Goal: Task Accomplishment & Management: Manage account settings

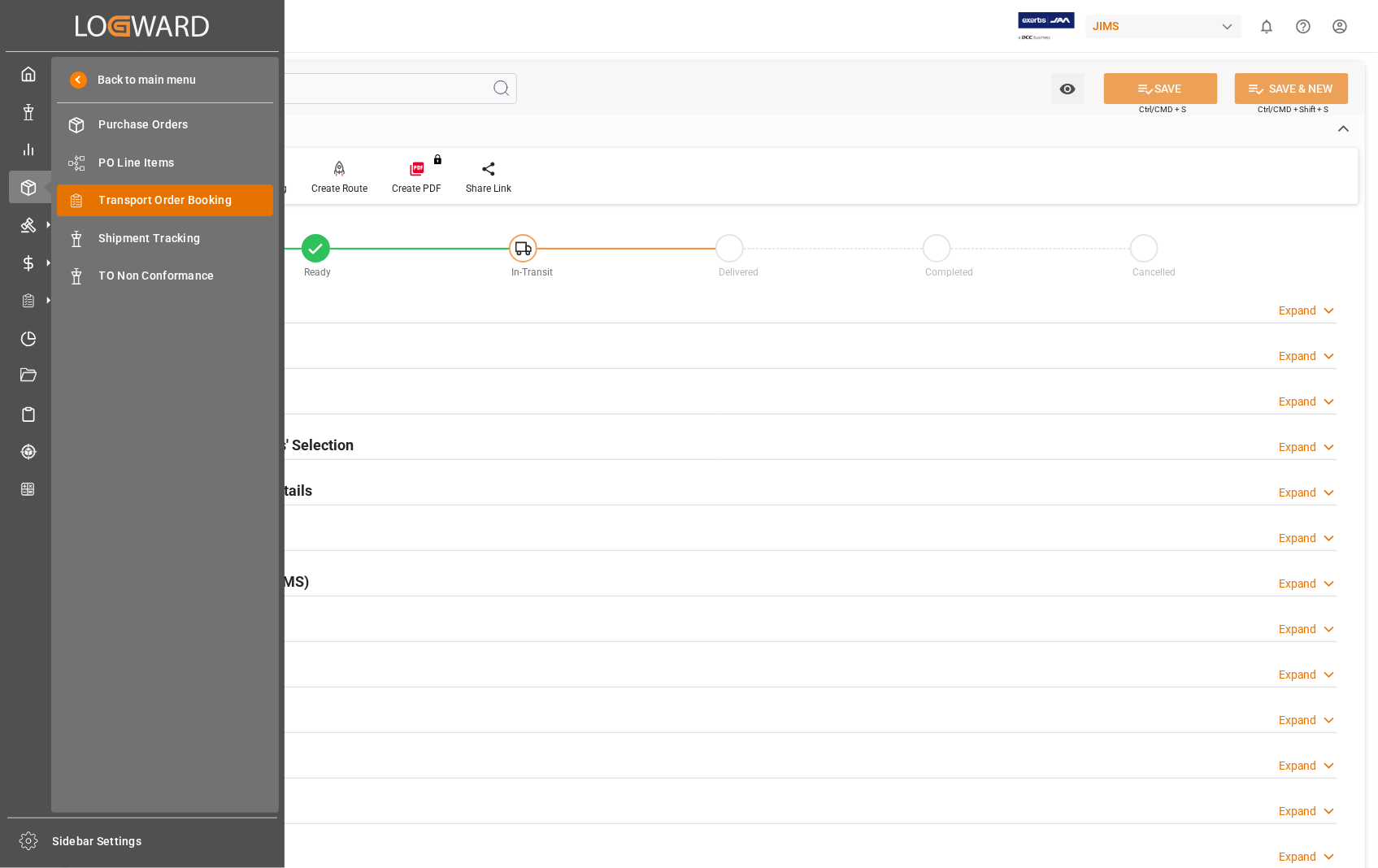
click at [161, 198] on span "Transport Order Booking" at bounding box center [186, 200] width 175 height 17
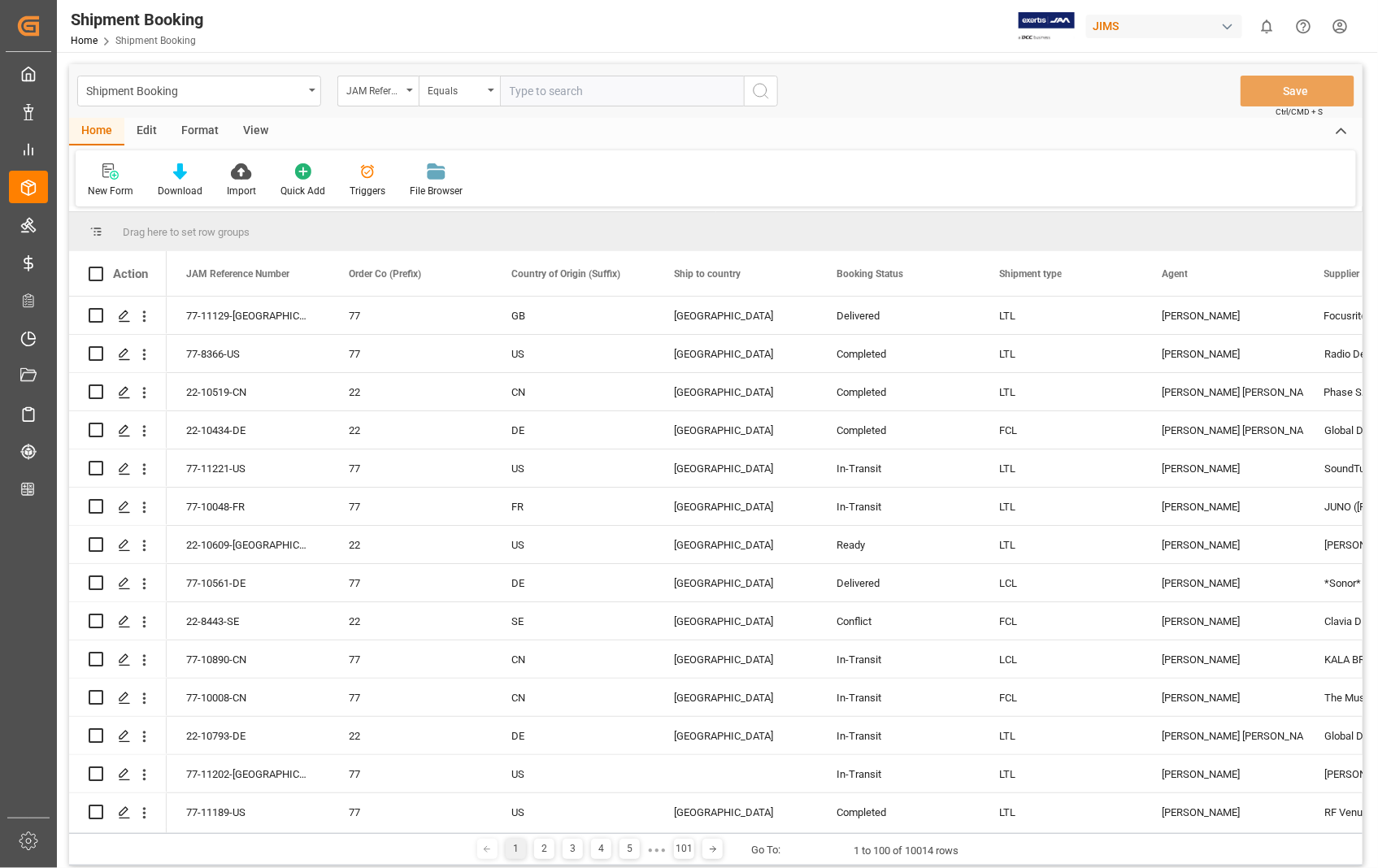
click at [629, 99] on input "text" at bounding box center [622, 90] width 244 height 30
type input "22-11131-[GEOGRAPHIC_DATA]"
click at [756, 91] on icon "search button" at bounding box center [761, 91] width 20 height 20
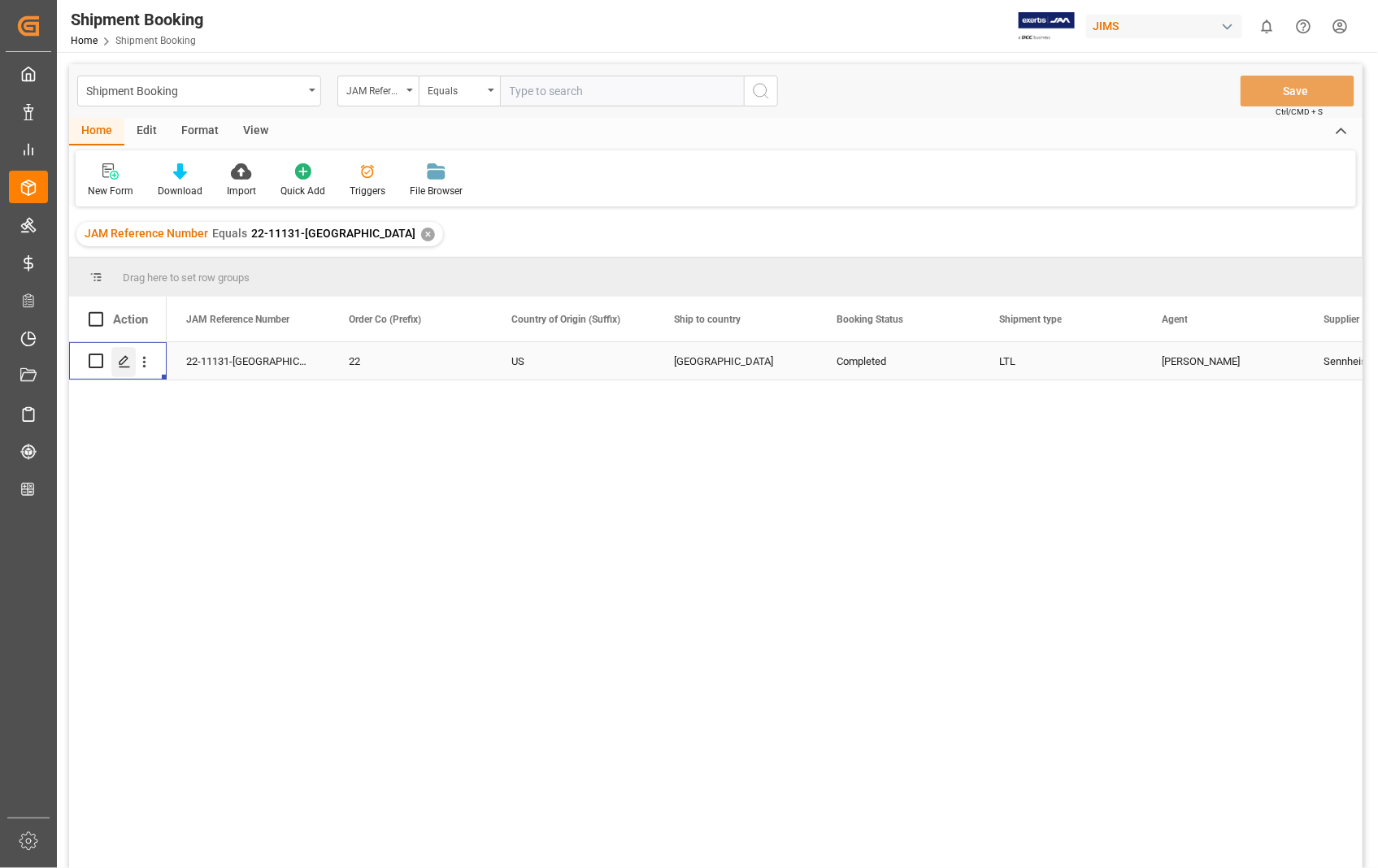
click at [119, 364] on icon "Press SPACE to select this row." at bounding box center [125, 361] width 13 height 13
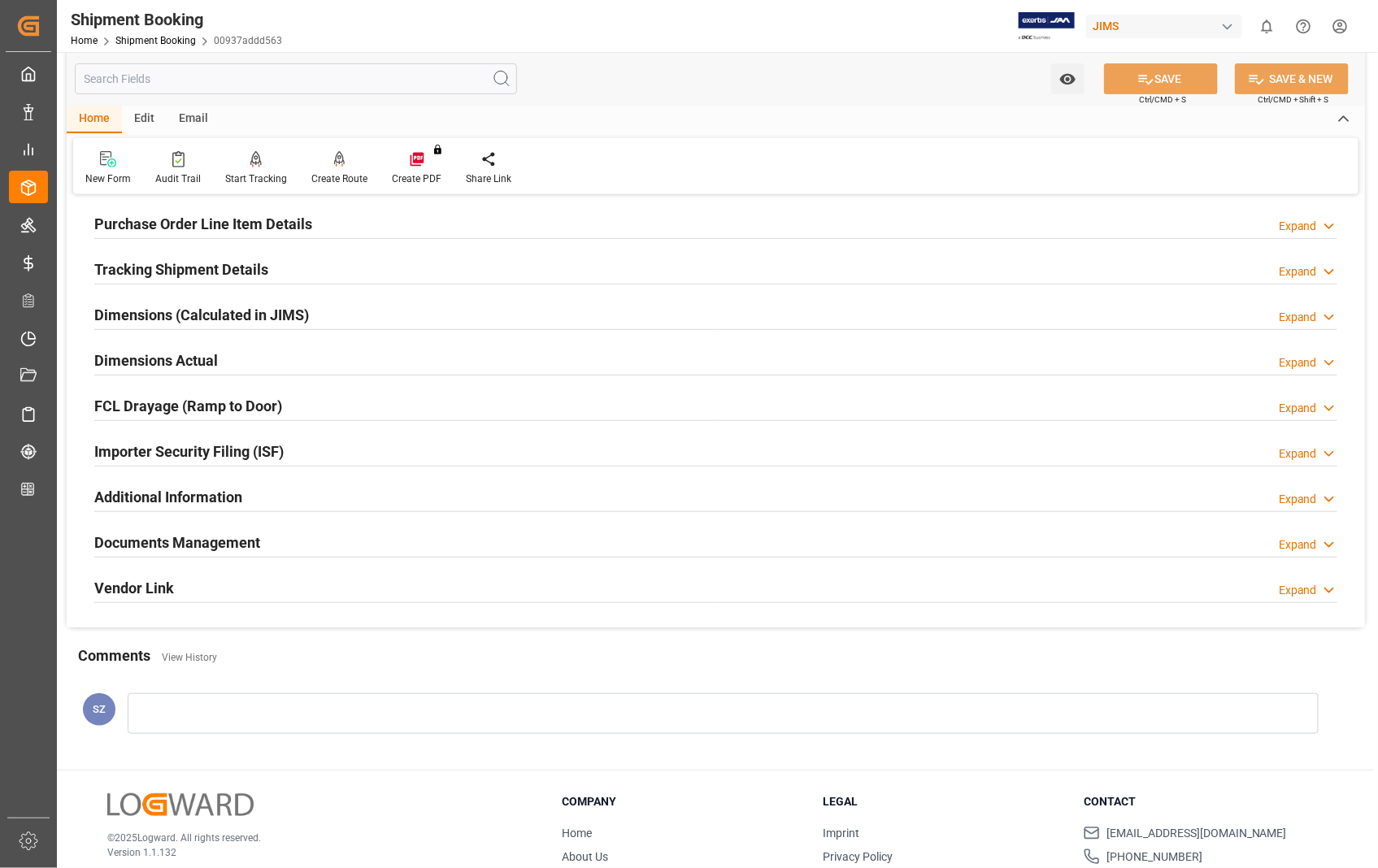
scroll to position [353, 0]
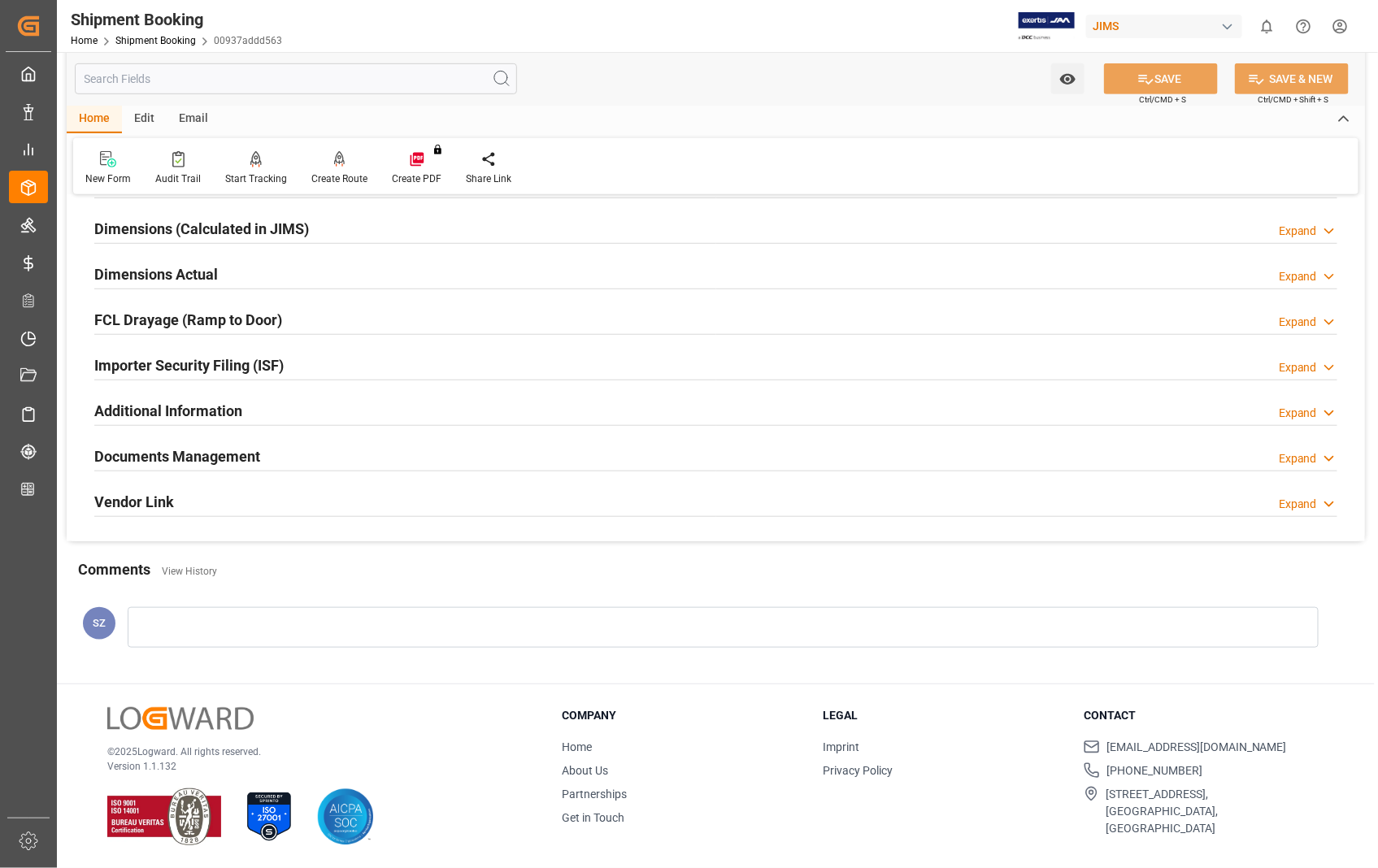
click at [230, 456] on h2 "Documents Management" at bounding box center [177, 456] width 166 height 21
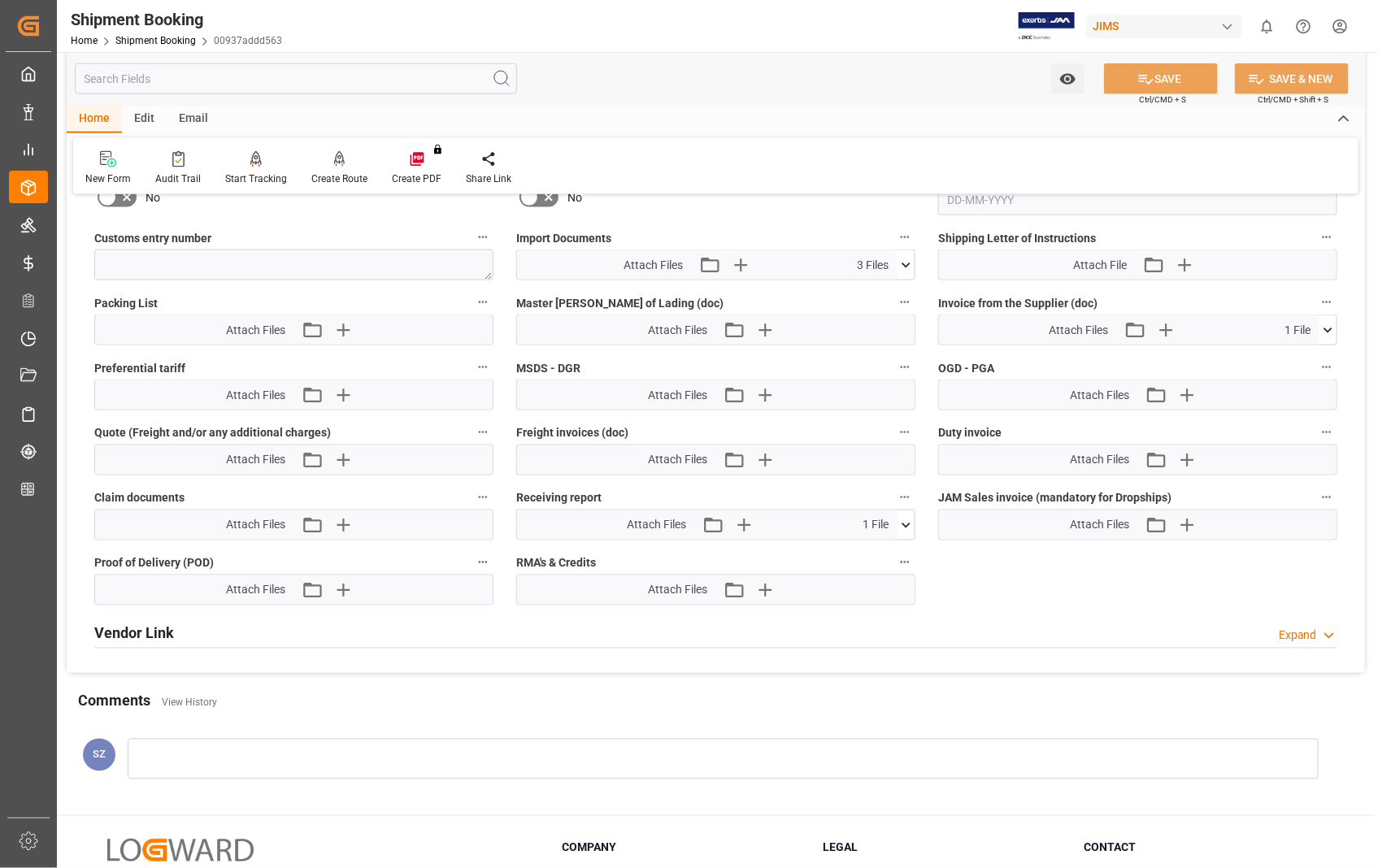
scroll to position [895, 0]
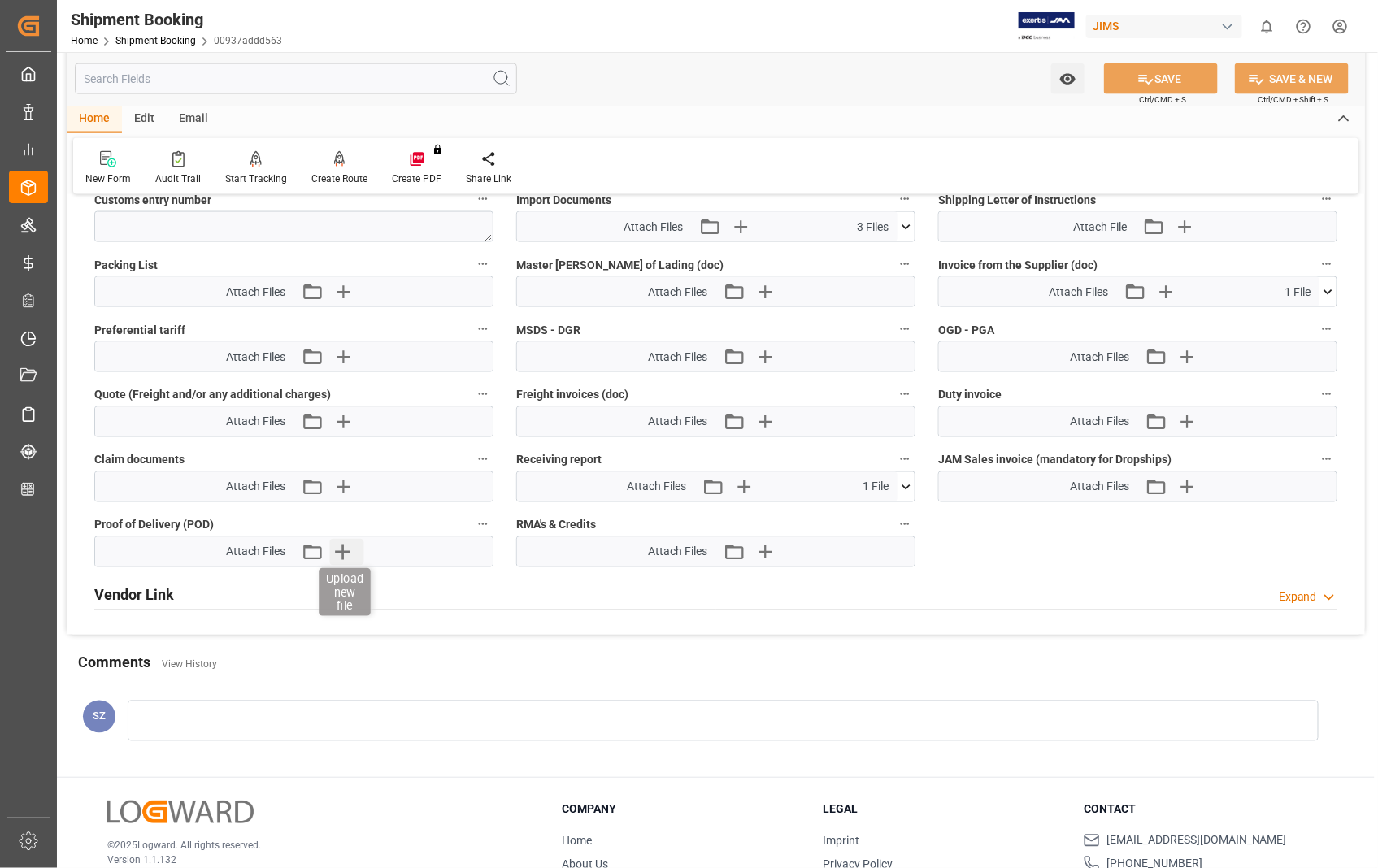
click at [344, 551] on icon "button" at bounding box center [343, 552] width 15 height 15
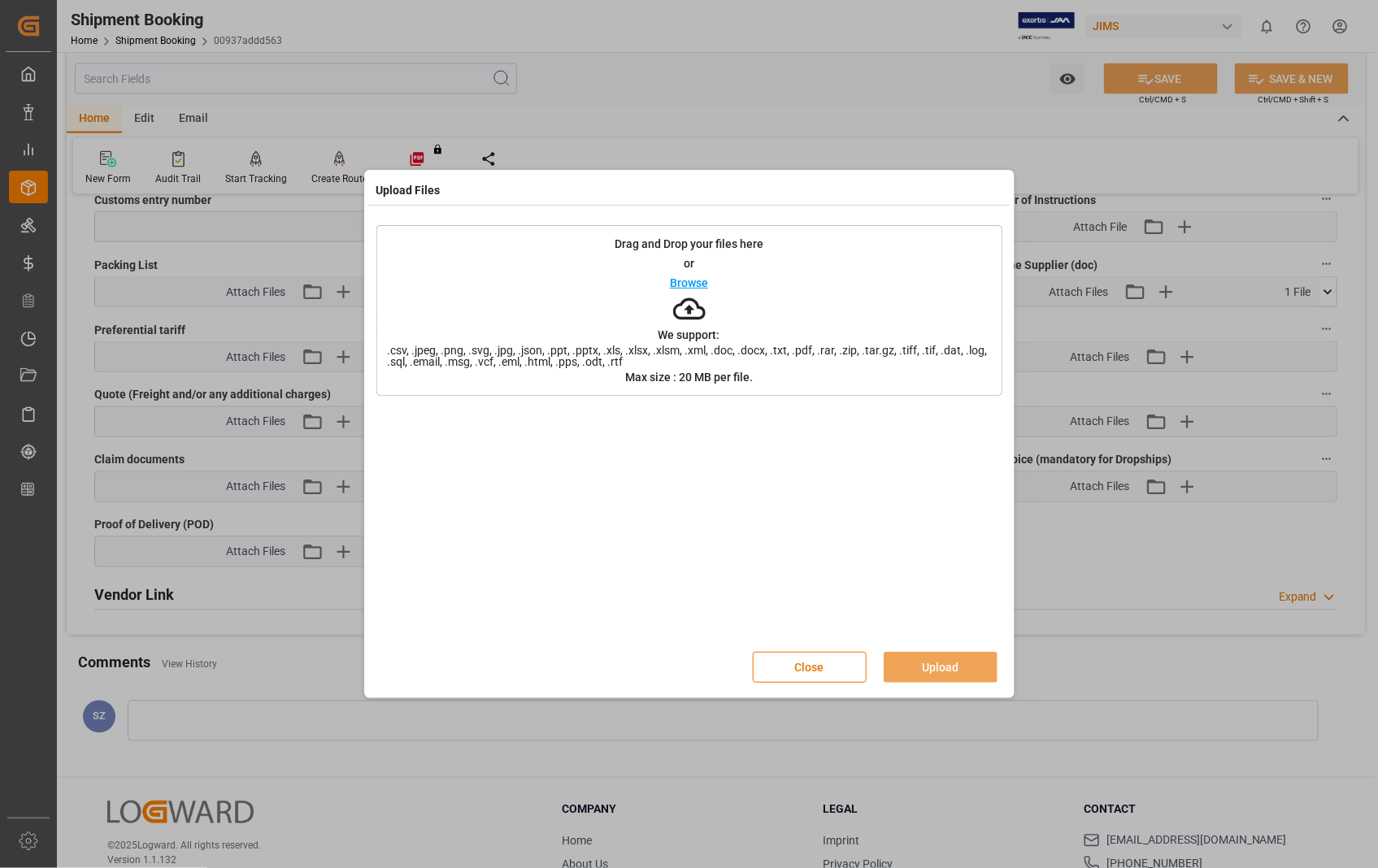
click at [685, 283] on p "Browse" at bounding box center [689, 282] width 39 height 12
click at [934, 660] on button "Upload" at bounding box center [940, 667] width 114 height 30
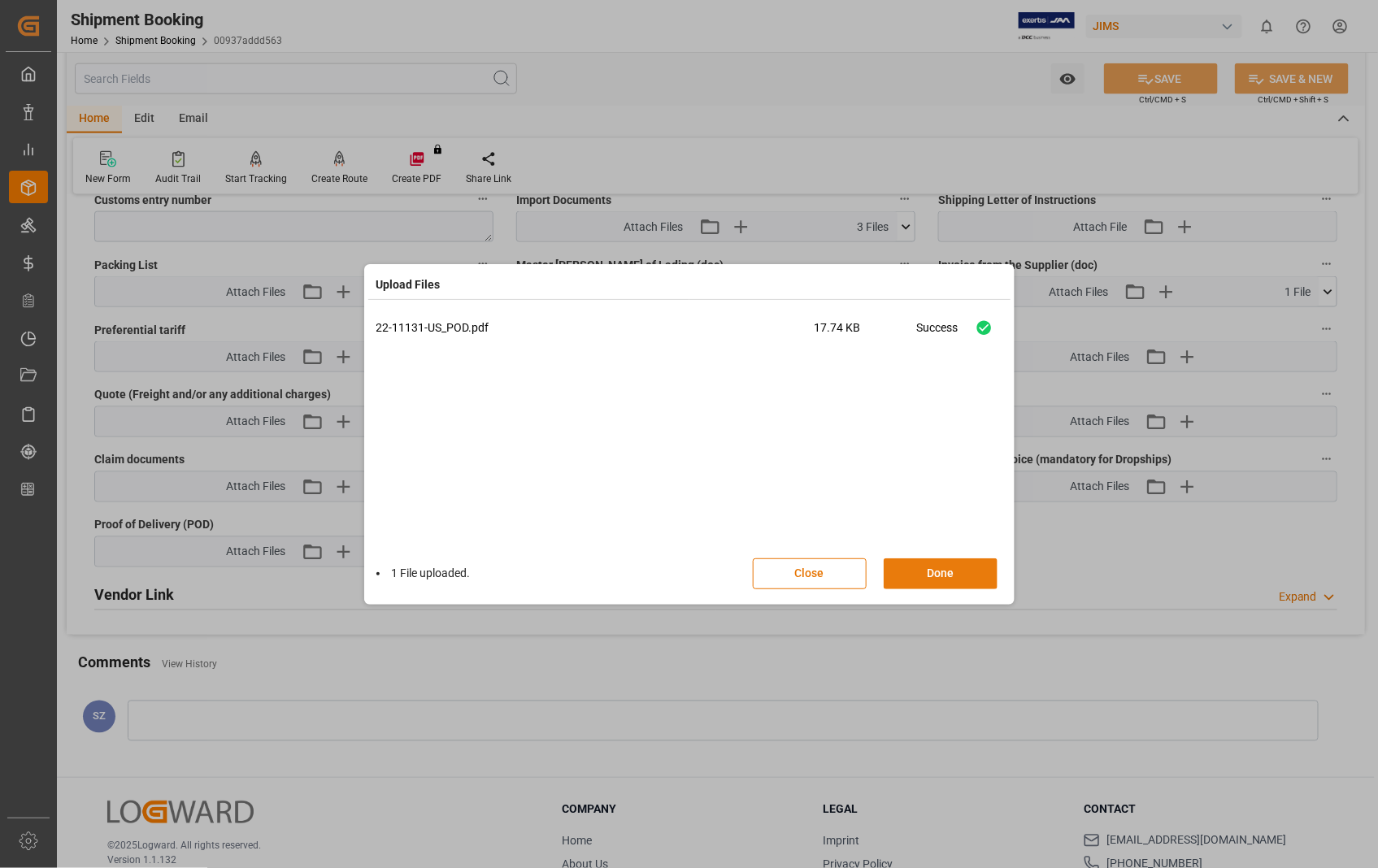
click at [928, 574] on button "Done" at bounding box center [940, 573] width 114 height 30
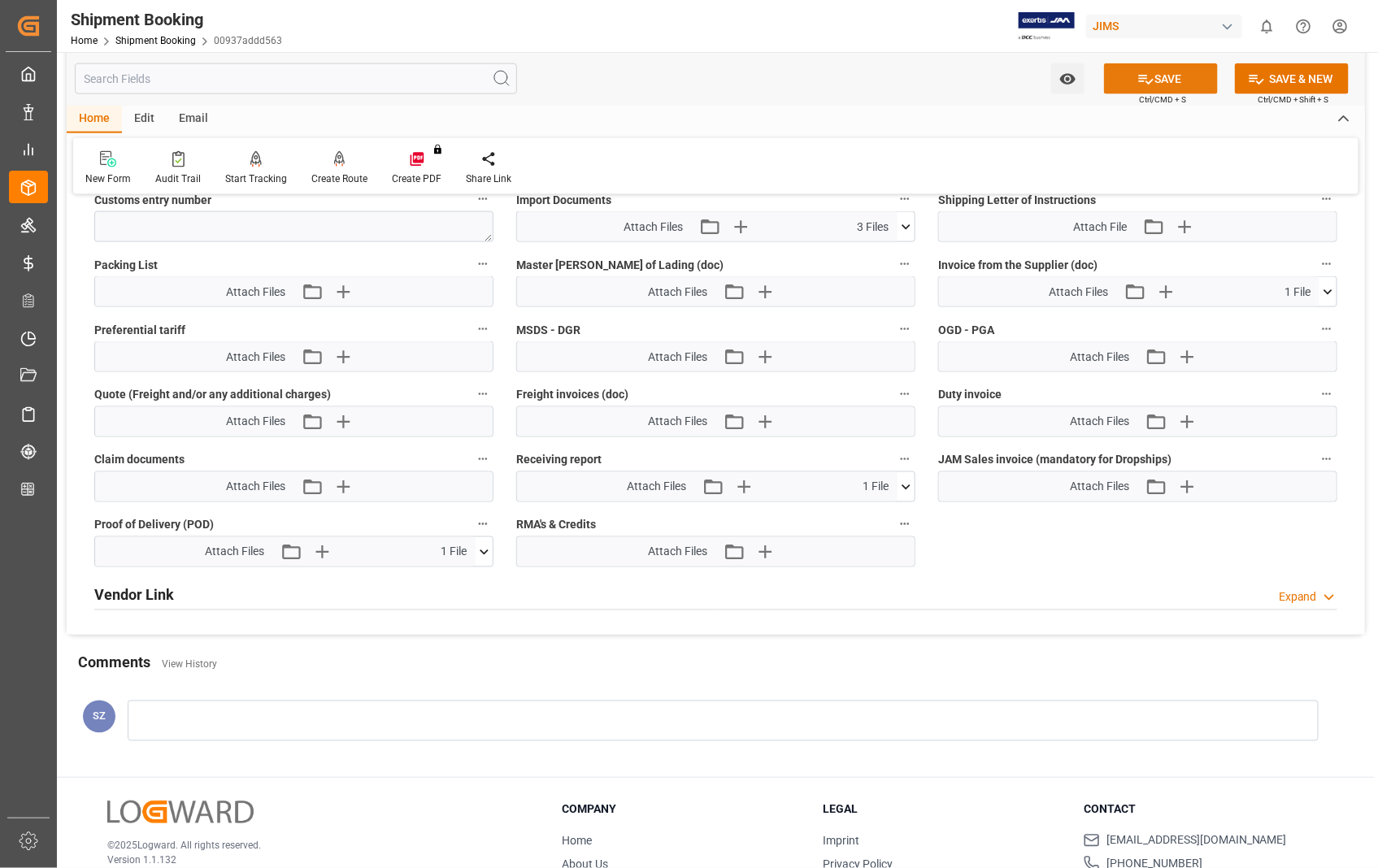
click at [1165, 74] on button "SAVE" at bounding box center [1160, 79] width 114 height 30
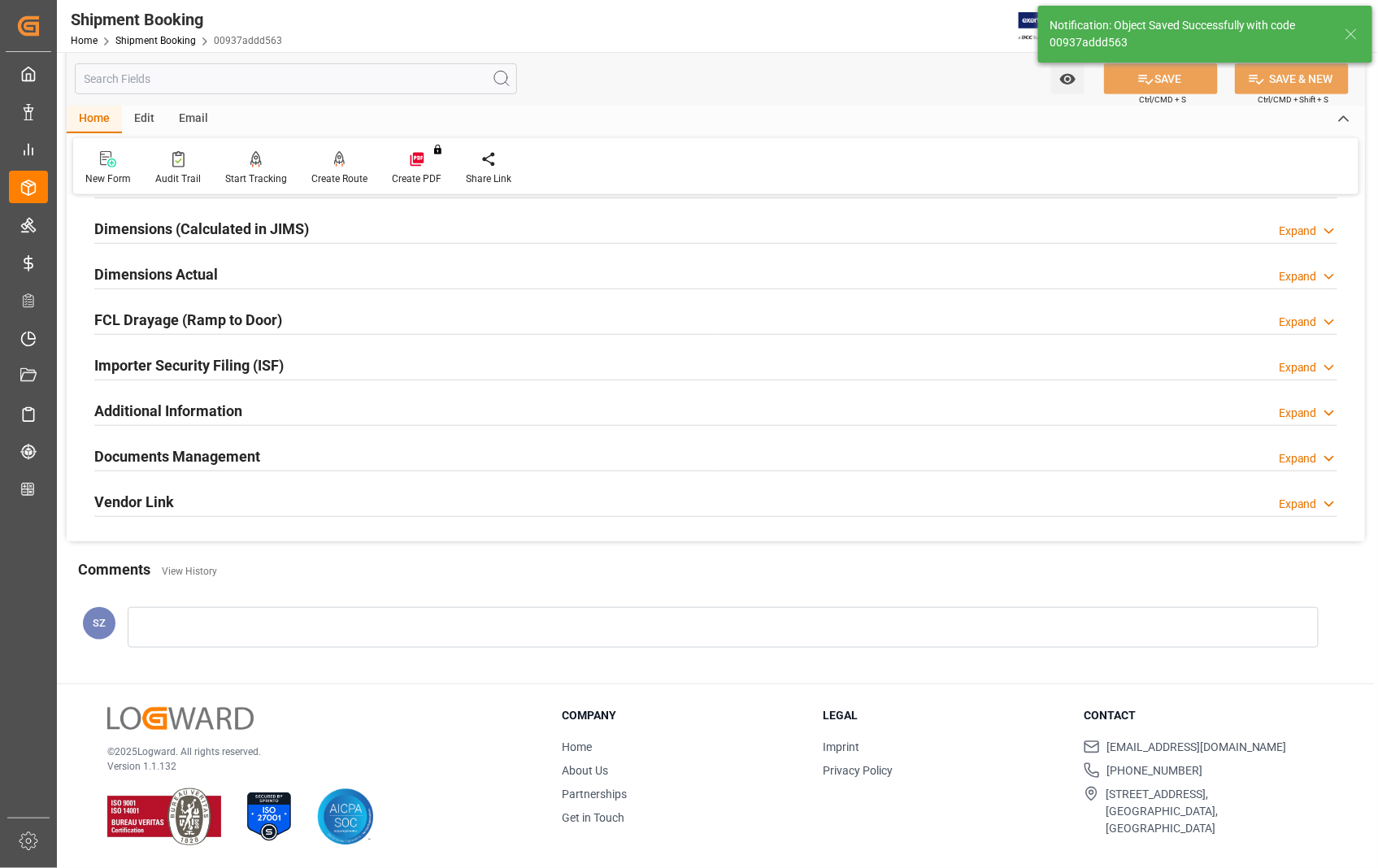
scroll to position [262, 0]
